Goal: Task Accomplishment & Management: Use online tool/utility

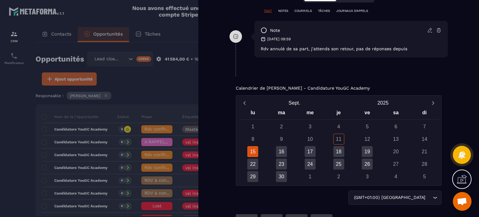
scroll to position [438, 0]
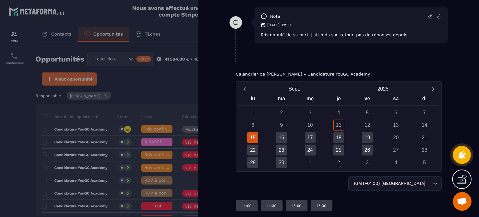
click at [175, 88] on div at bounding box center [239, 108] width 479 height 217
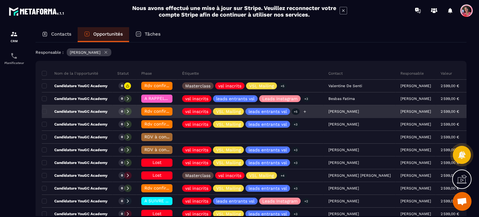
scroll to position [62, 0]
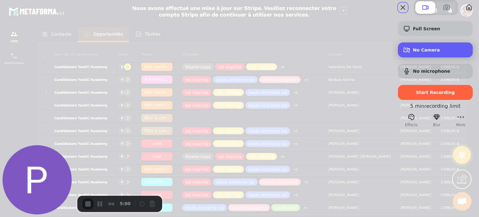
click at [414, 52] on span "No Camera" at bounding box center [440, 49] width 55 height 5
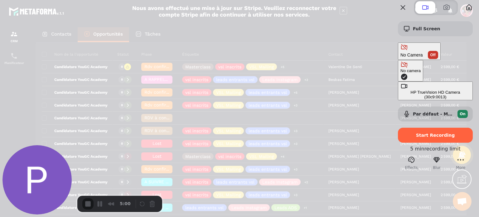
click at [401, 90] on div "HP TrueVision HD Camera (30c9:0013)" at bounding box center [436, 94] width 70 height 9
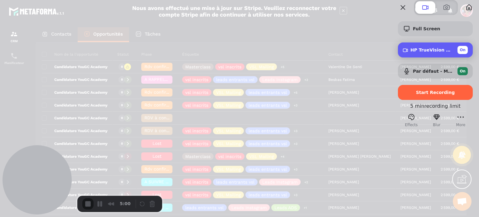
click at [460, 53] on span "On" at bounding box center [463, 50] width 6 height 6
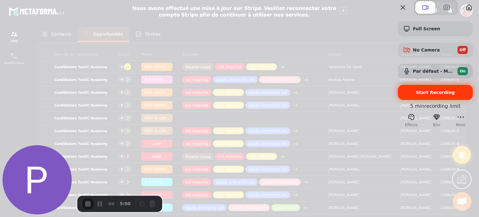
click at [418, 95] on span "Start Recording" at bounding box center [435, 92] width 39 height 5
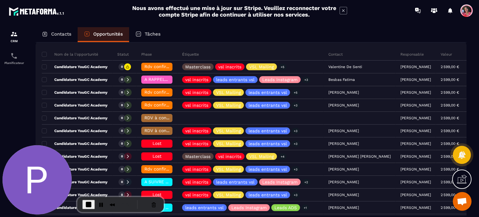
click at [64, 32] on p "Contacts" at bounding box center [61, 34] width 20 height 6
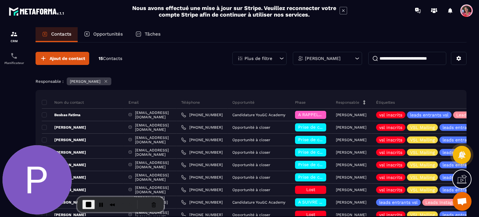
click at [107, 82] on icon at bounding box center [106, 81] width 2 height 2
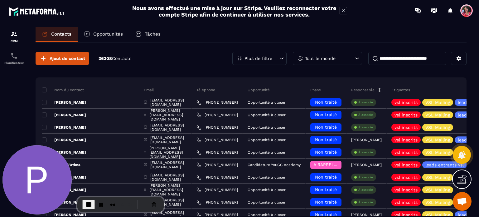
click at [336, 60] on div "Tout le monde" at bounding box center [327, 58] width 69 height 13
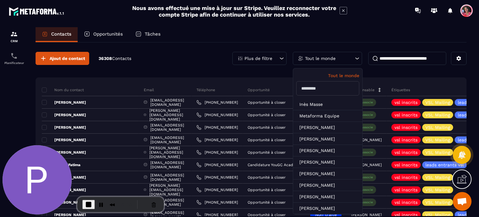
click at [323, 87] on input "text" at bounding box center [327, 88] width 63 height 14
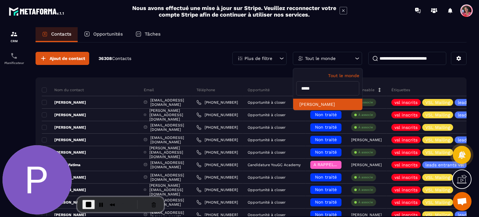
type input "*****"
click at [324, 102] on li "[PERSON_NAME]" at bounding box center [327, 105] width 69 height 12
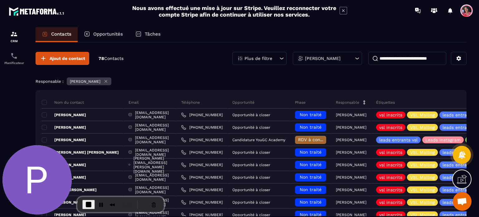
click at [104, 31] on div "Opportunités" at bounding box center [103, 34] width 51 height 15
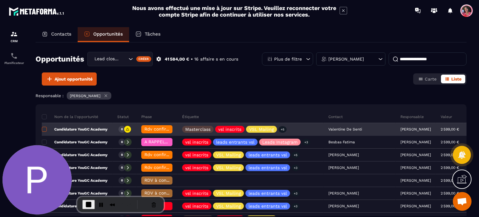
click at [44, 127] on span at bounding box center [44, 129] width 5 height 5
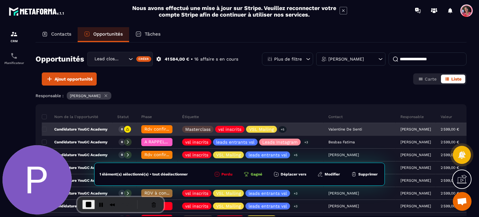
click at [71, 128] on p "Candidature YouGC Academy" at bounding box center [75, 129] width 66 height 5
